Goal: Task Accomplishment & Management: Manage account settings

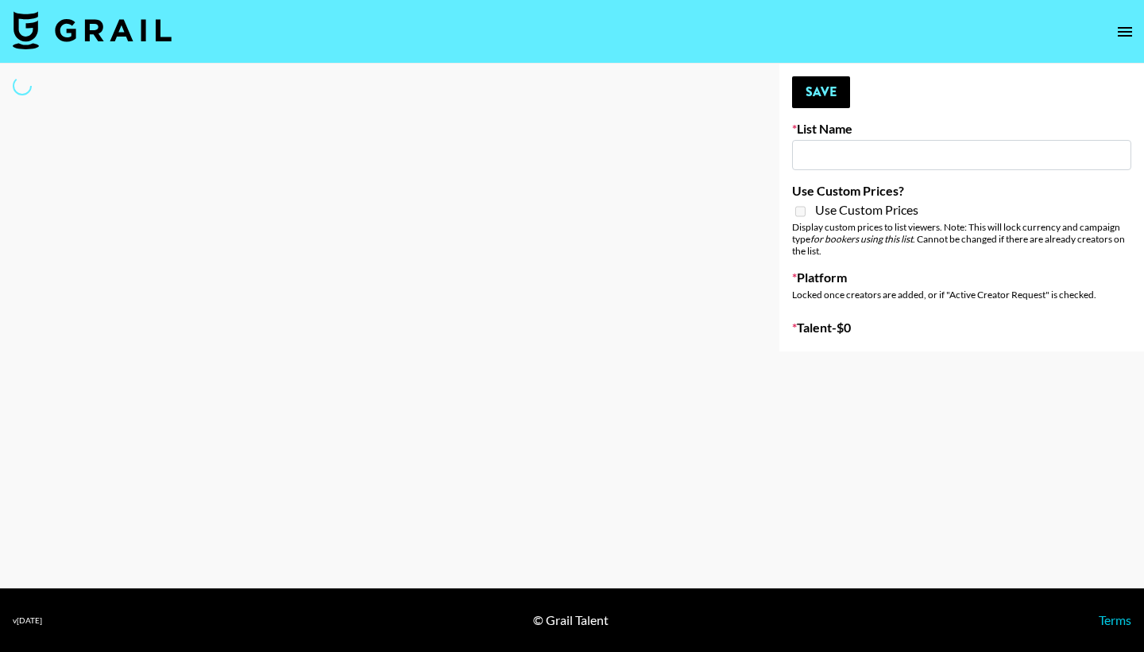
click at [811, 149] on input at bounding box center [961, 155] width 339 height 30
type input "[PERSON_NAME] ([DATE])"
checkbox input "true"
select select "Brand"
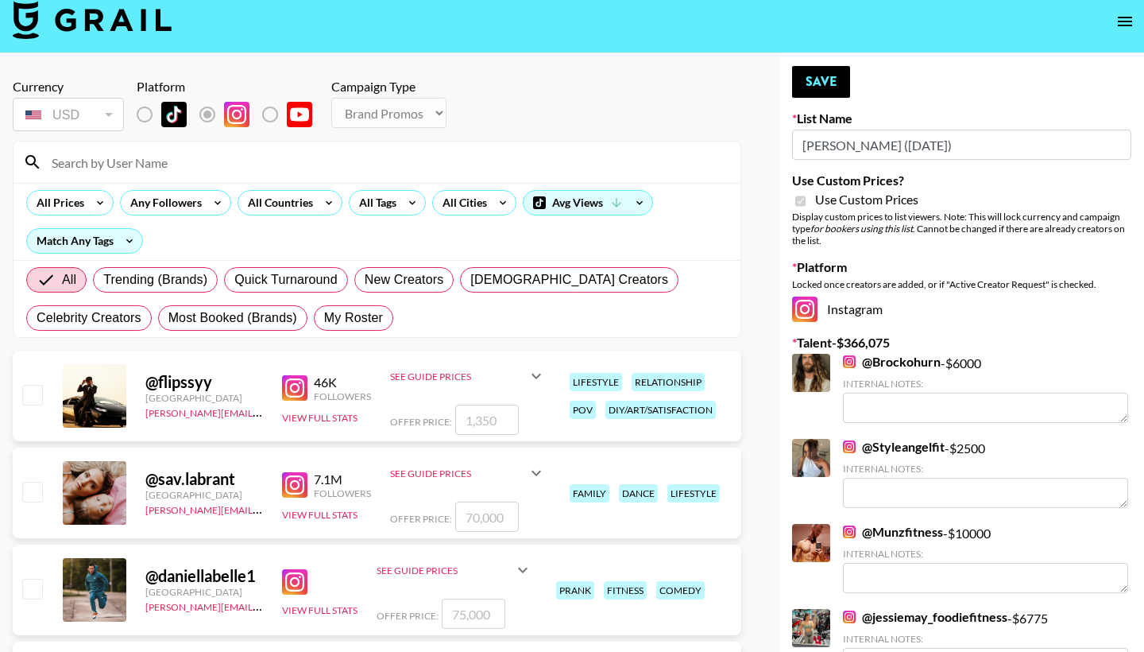
scroll to position [13, 0]
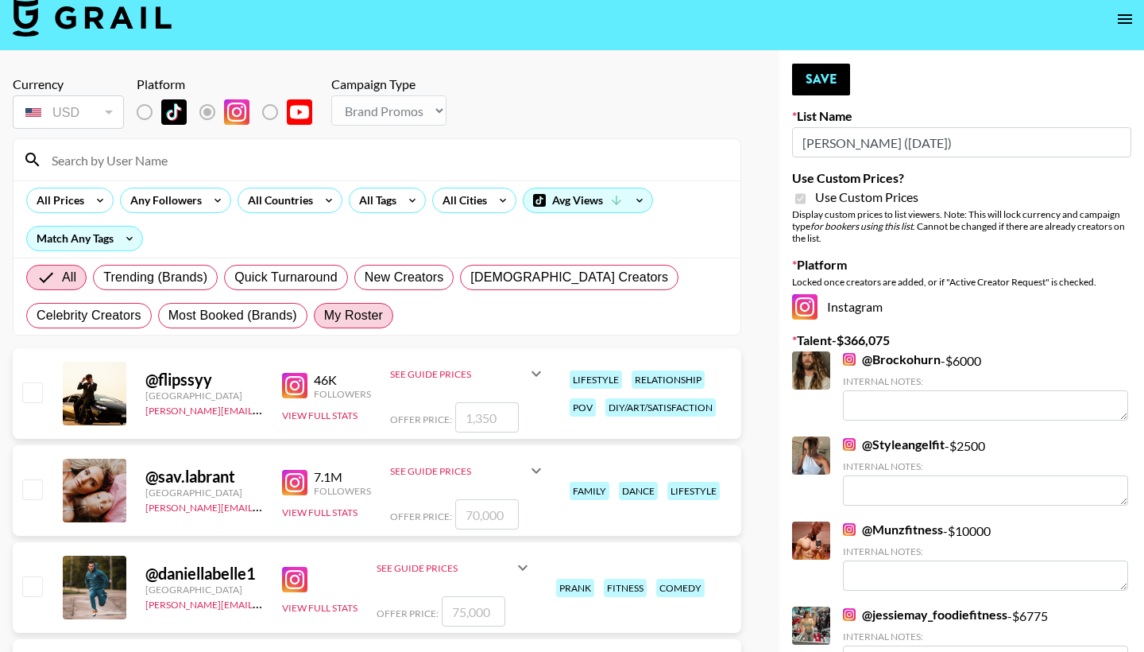
click at [348, 319] on span "My Roster" at bounding box center [353, 315] width 59 height 19
click at [324, 315] on input "My Roster" at bounding box center [324, 315] width 0 height 0
radio input "true"
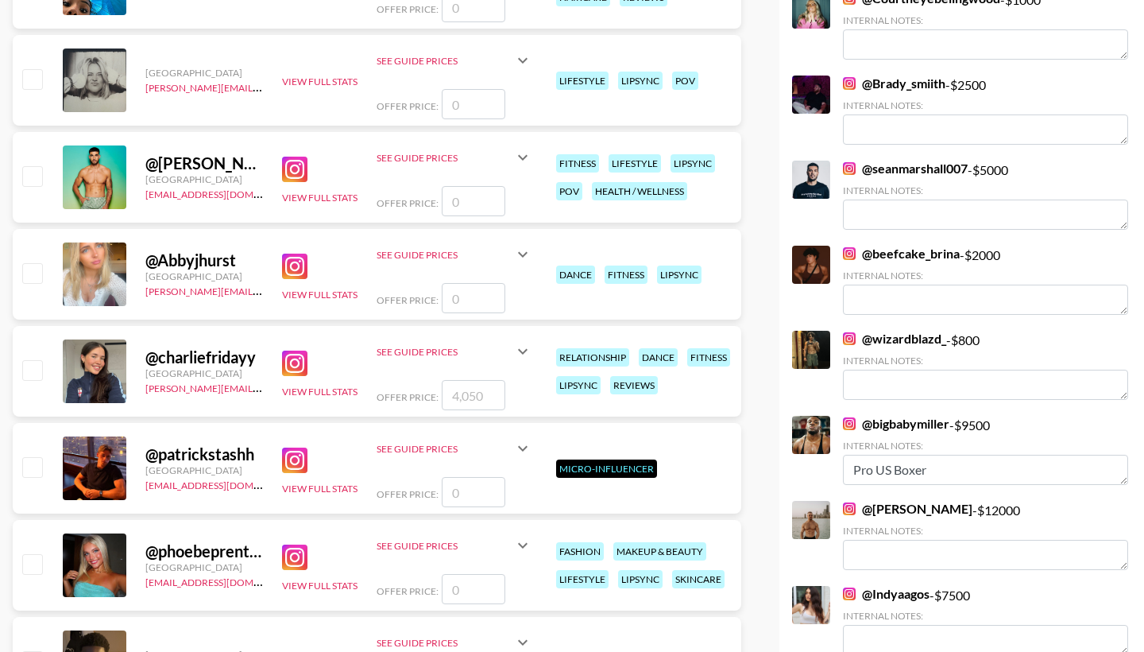
scroll to position [715, 0]
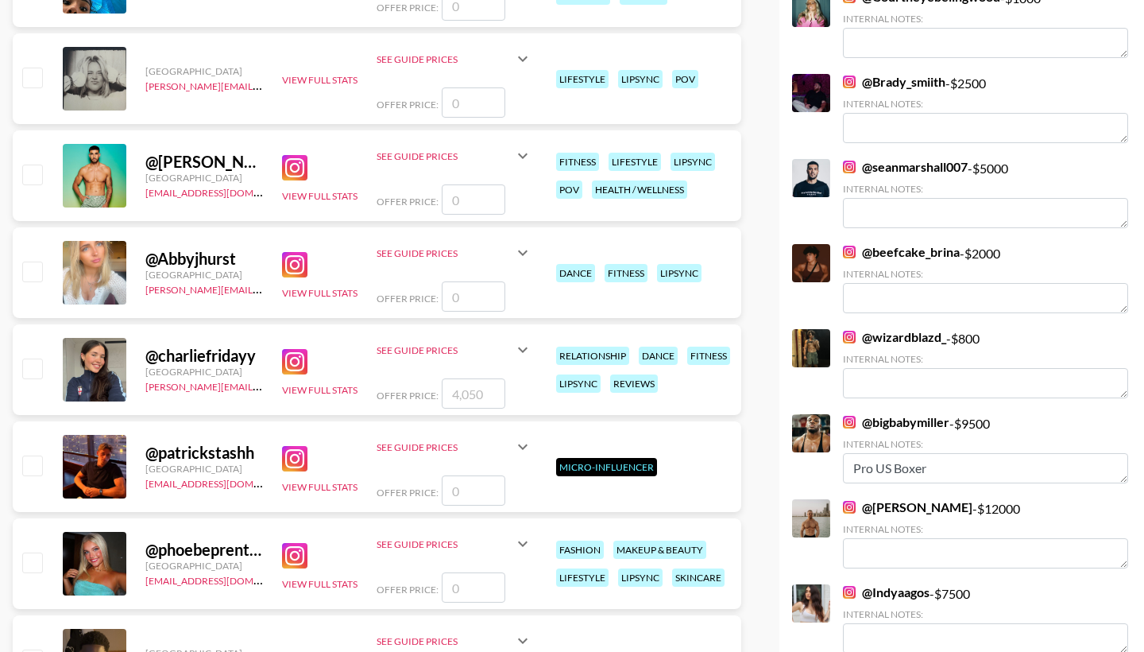
click at [483, 387] on input "number" at bounding box center [474, 393] width 64 height 30
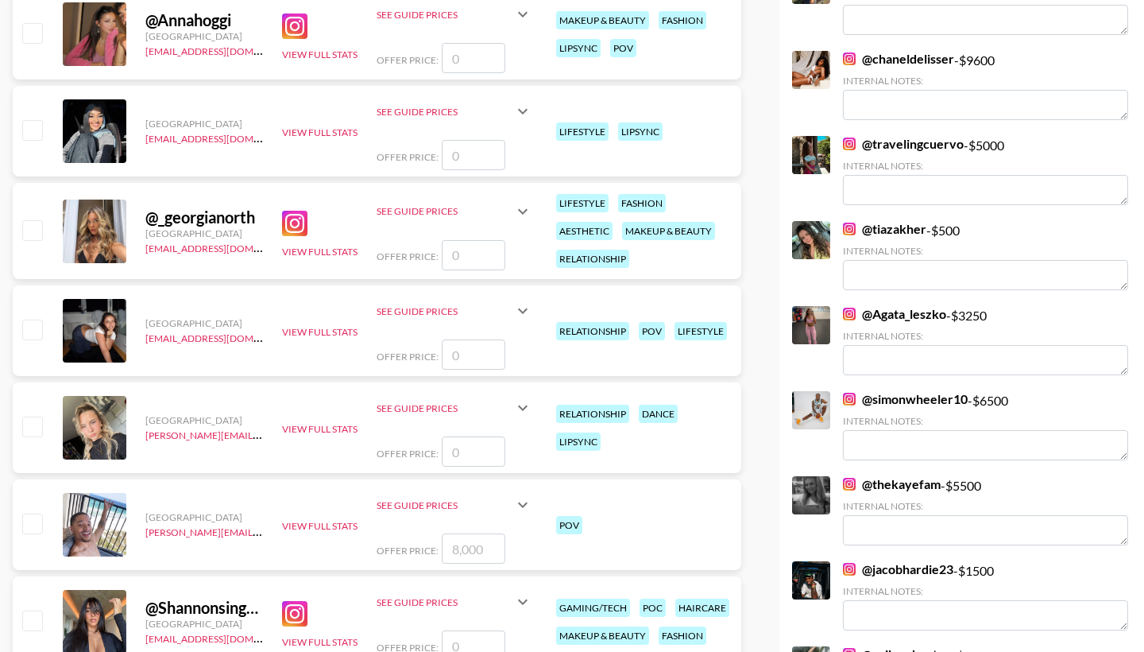
scroll to position [2226, 0]
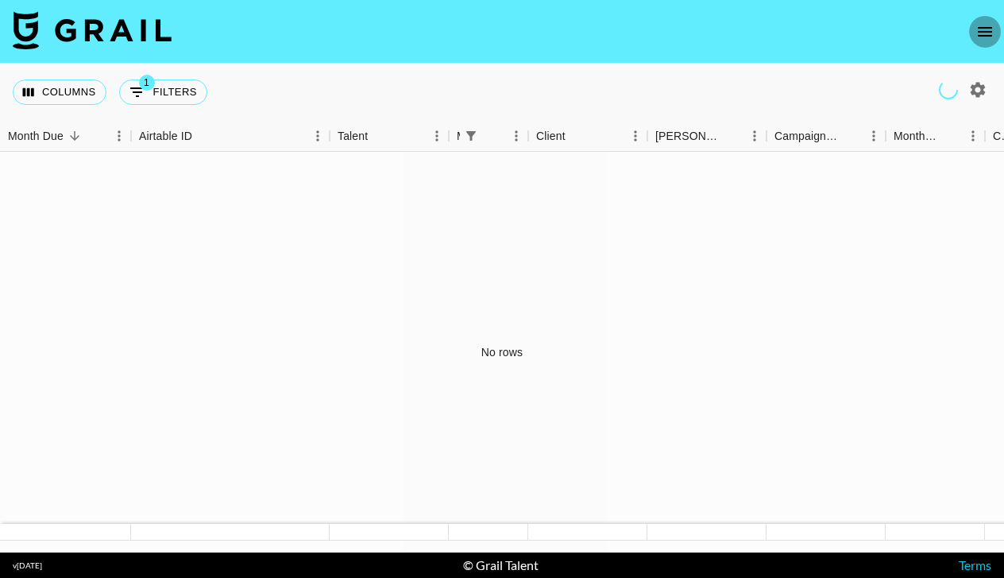
click at [993, 25] on icon "open drawer" at bounding box center [985, 31] width 19 height 19
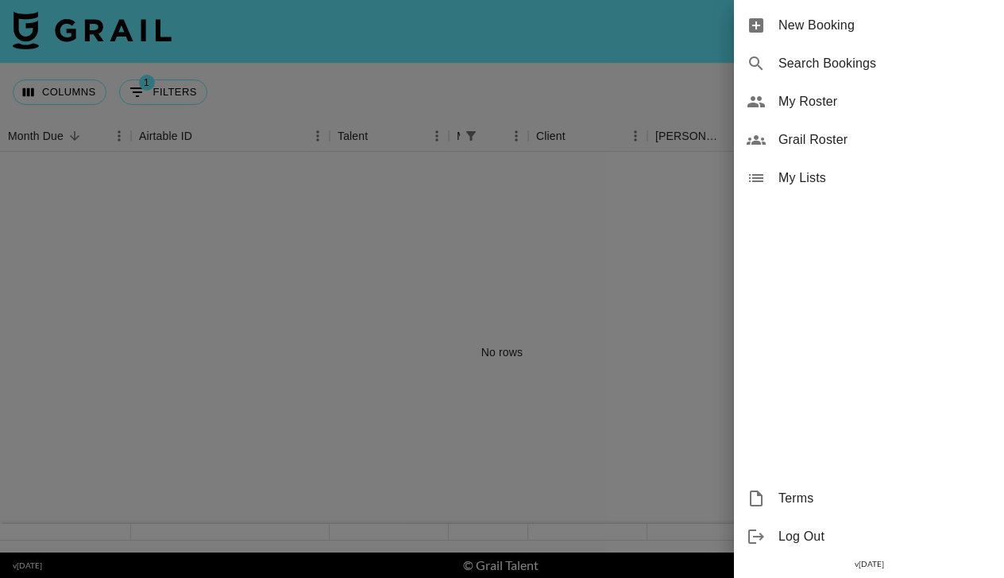
click at [867, 107] on span "My Roster" at bounding box center [885, 101] width 213 height 19
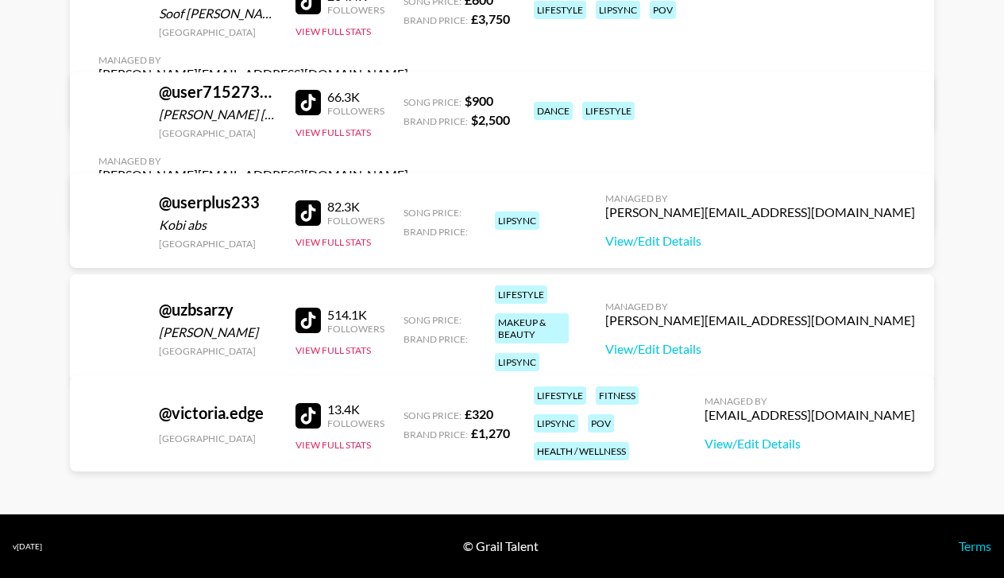
scroll to position [4971, 0]
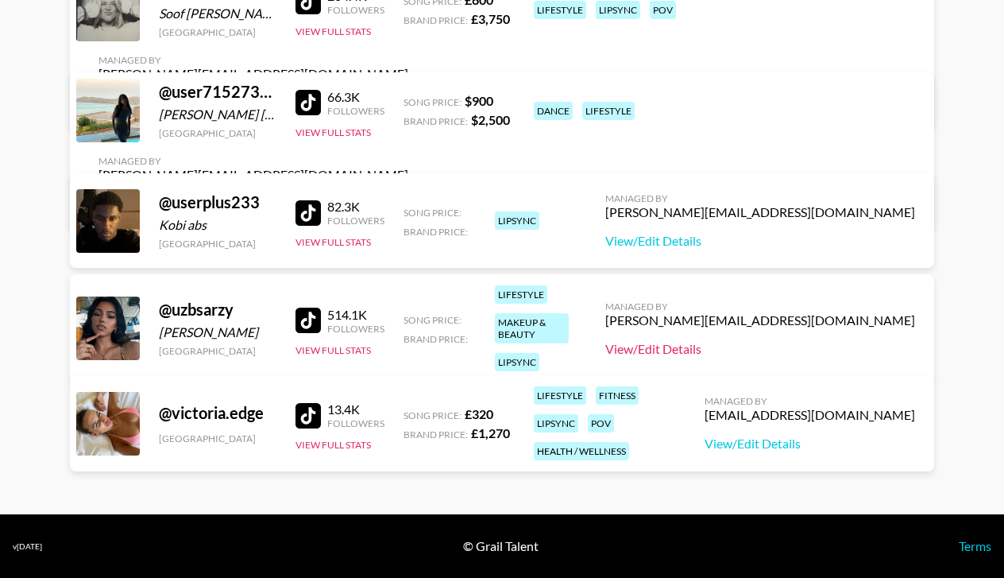
click at [843, 348] on link "View/Edit Details" at bounding box center [761, 349] width 310 height 16
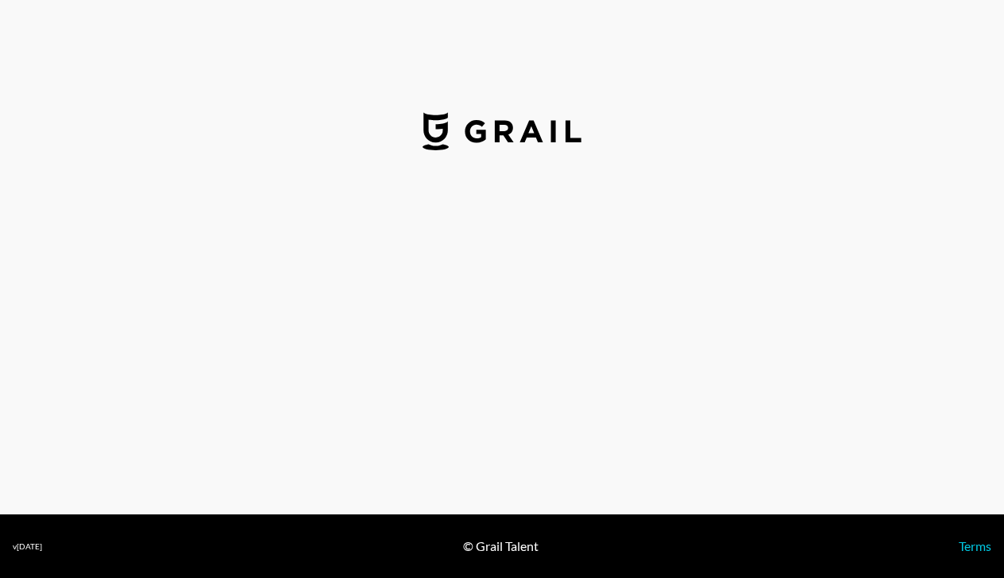
select select "USD"
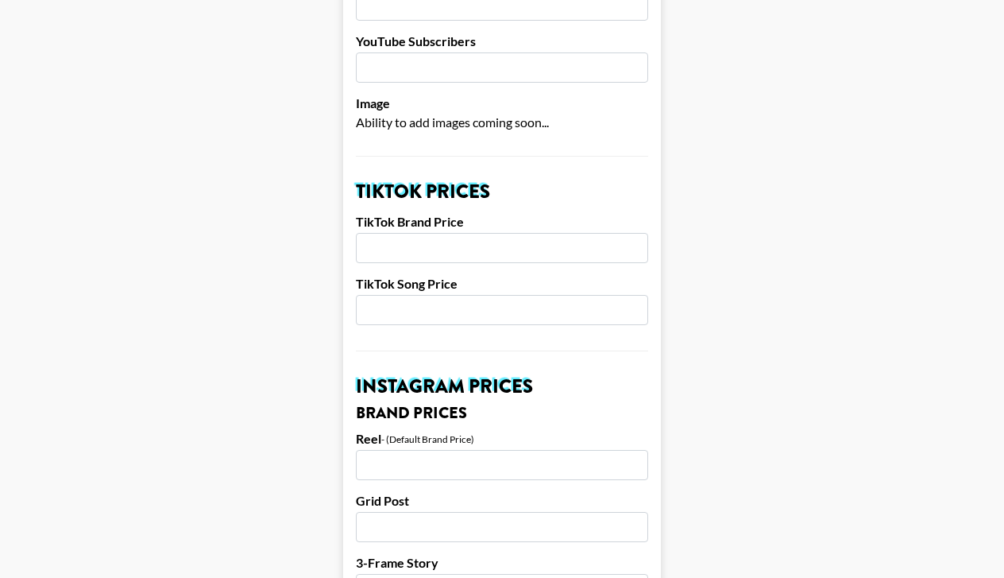
scroll to position [418, 0]
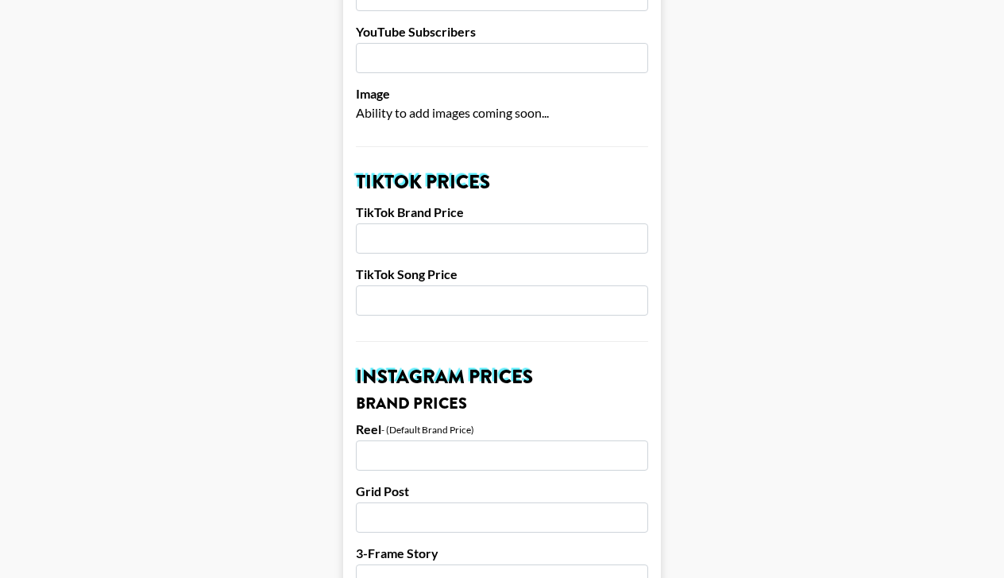
click at [565, 243] on input "number" at bounding box center [502, 238] width 292 height 30
